Goal: Transaction & Acquisition: Obtain resource

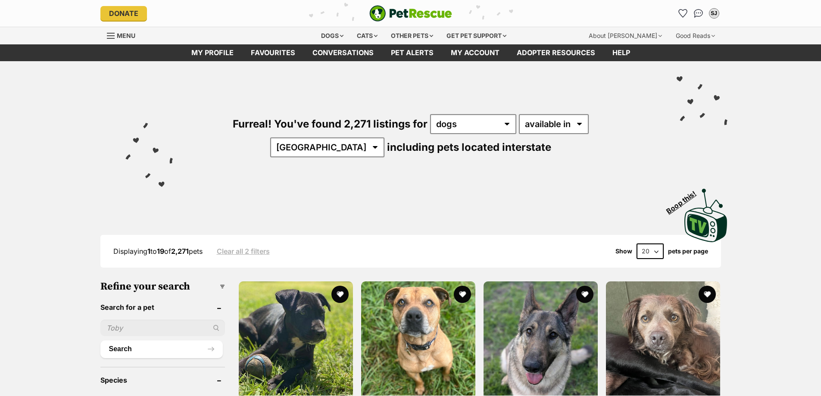
click at [132, 323] on input "text" at bounding box center [162, 328] width 125 height 16
type input "wombi"
click at [100, 341] on button "Search" at bounding box center [161, 349] width 122 height 17
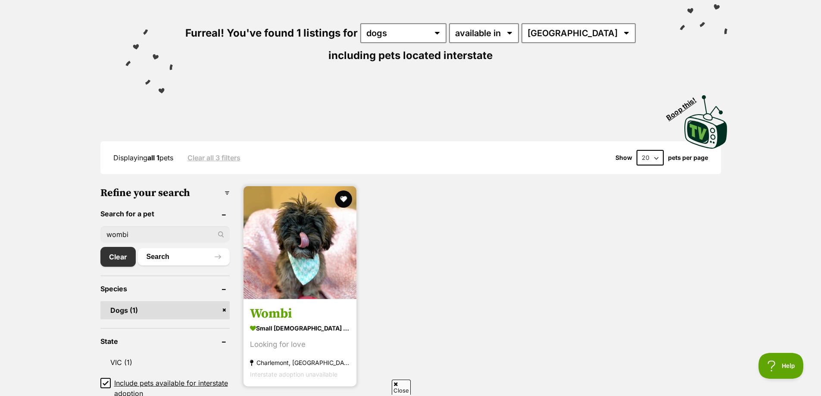
scroll to position [129, 0]
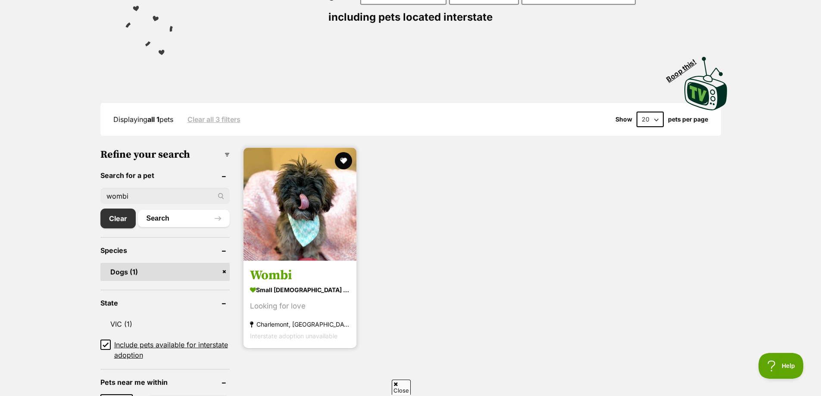
click at [281, 288] on strong "small [DEMOGRAPHIC_DATA] Dog" at bounding box center [300, 290] width 100 height 13
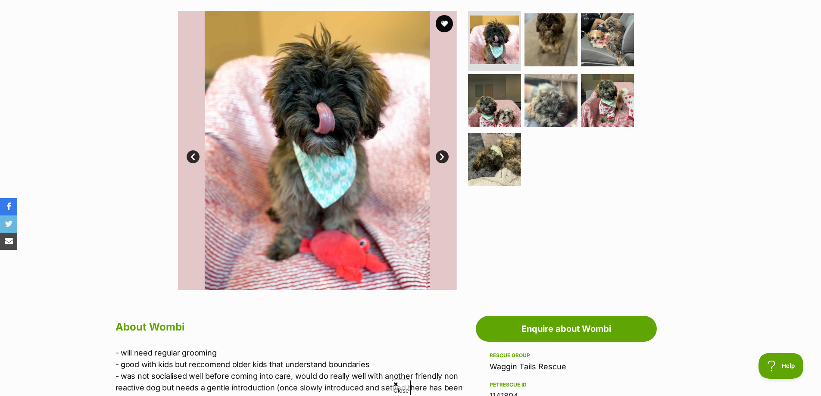
scroll to position [259, 0]
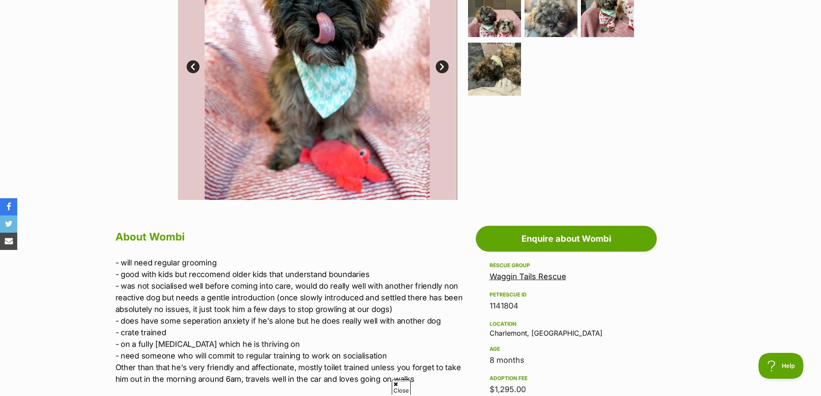
click at [529, 280] on link "Waggin Tails Rescue" at bounding box center [528, 276] width 77 height 9
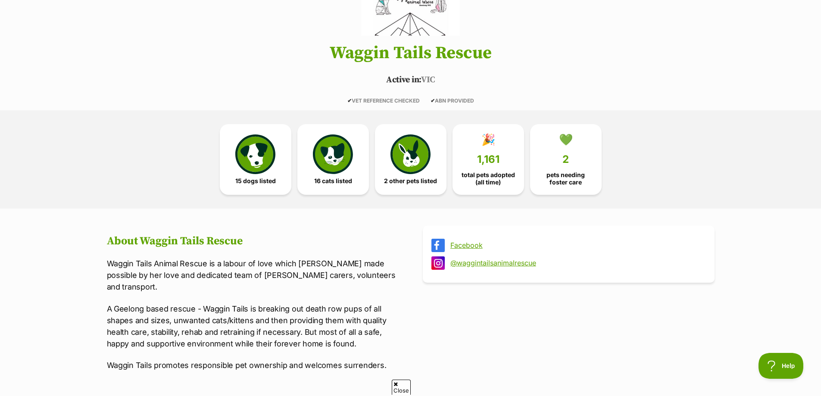
scroll to position [129, 0]
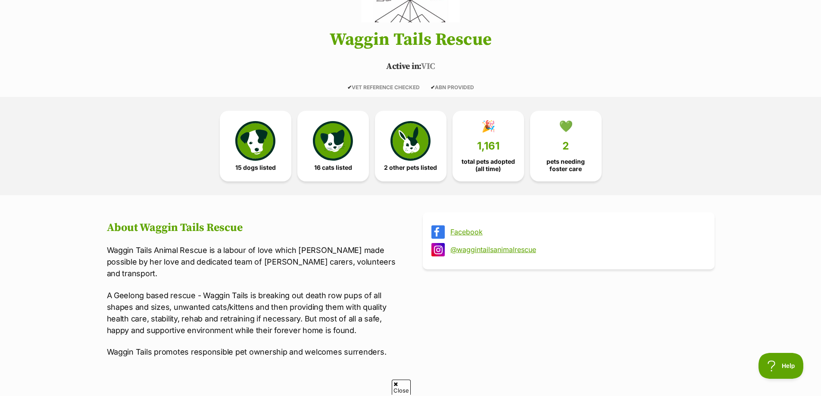
click at [465, 233] on link "Facebook" at bounding box center [577, 232] width 252 height 8
